Goal: Information Seeking & Learning: Learn about a topic

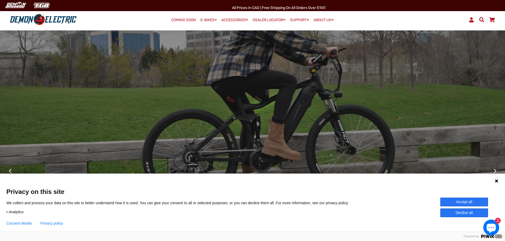
scroll to position [53, 0]
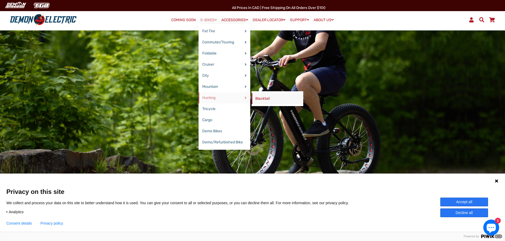
click at [264, 98] on link "Blacktail" at bounding box center [277, 98] width 52 height 11
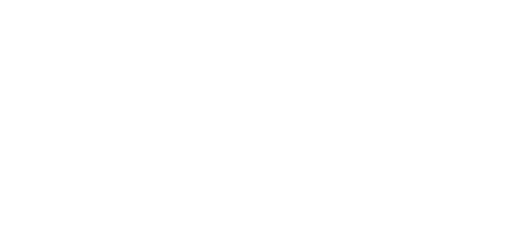
select select "******"
